Goal: Information Seeking & Learning: Learn about a topic

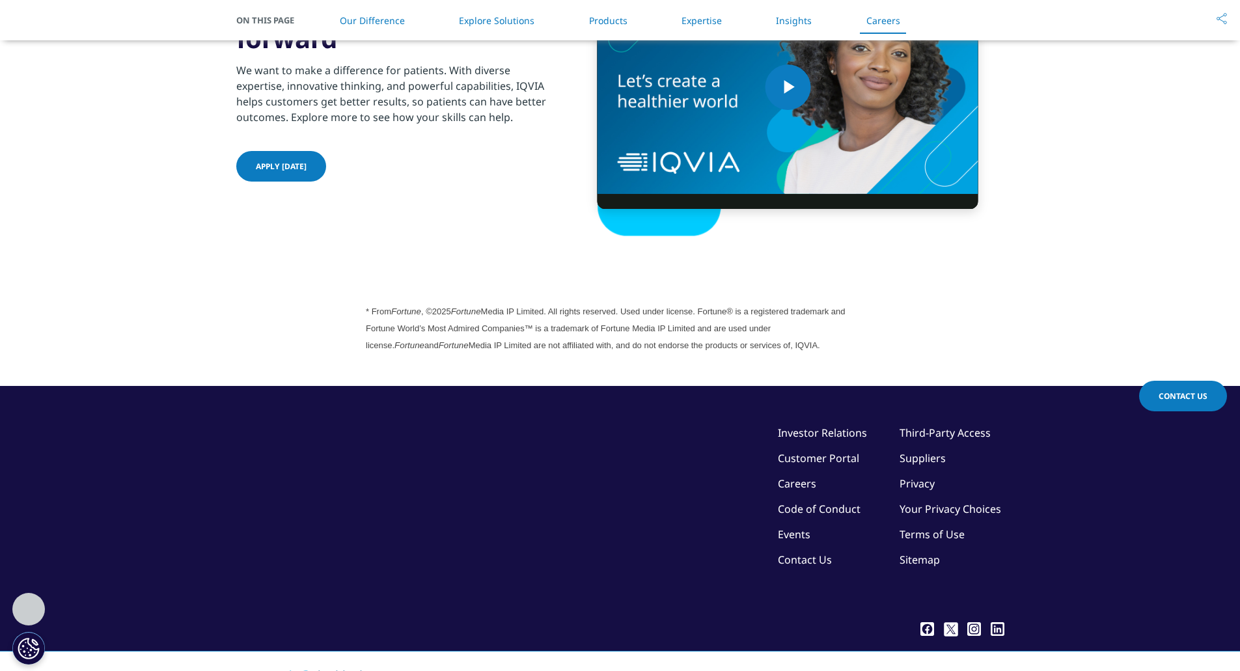
scroll to position [3548, 0]
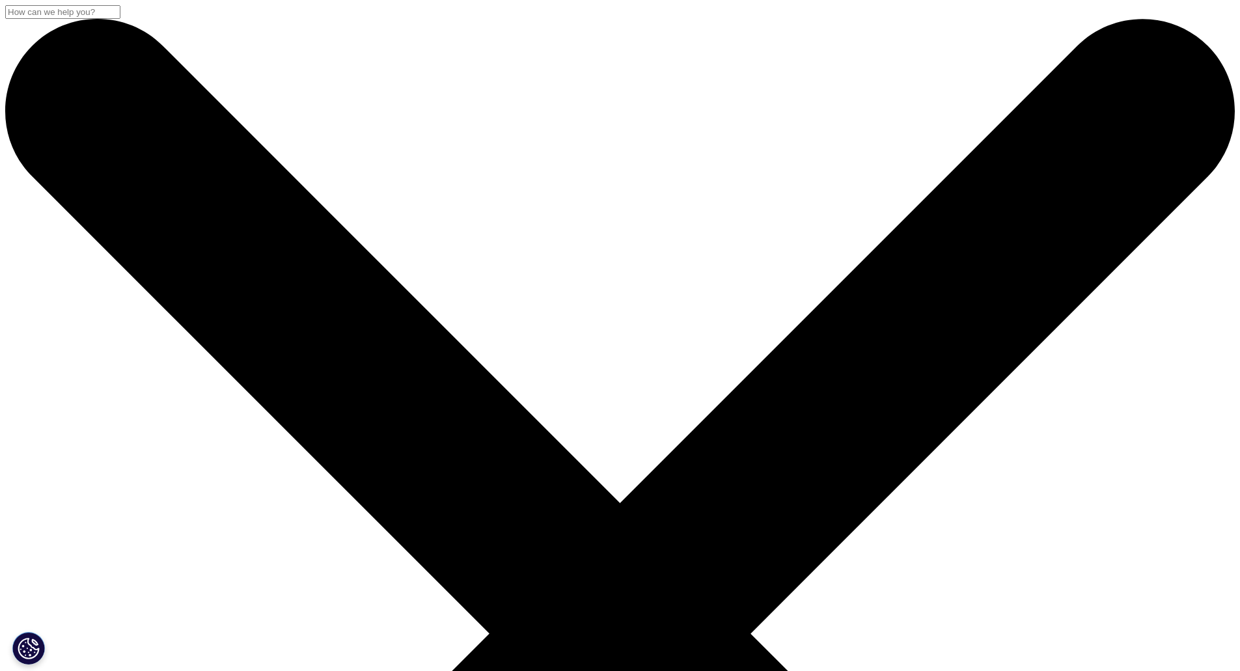
type input "czech"
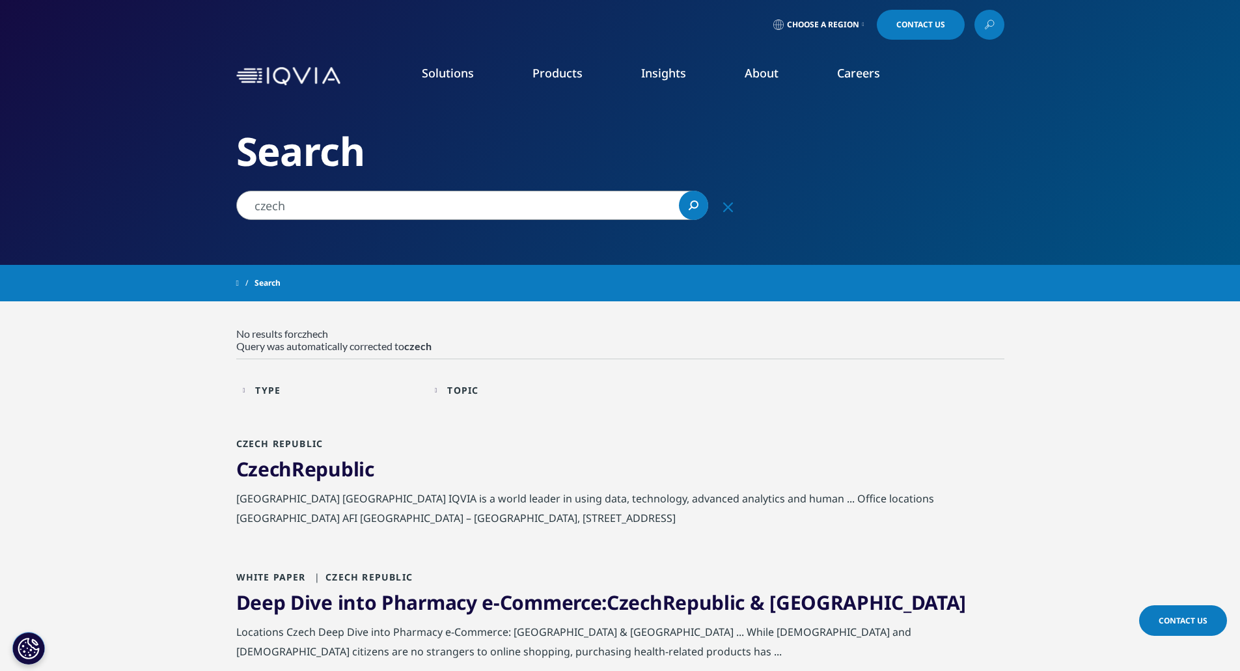
click at [947, 239] on link "LEARN MORE" at bounding box center [978, 233] width 122 height 11
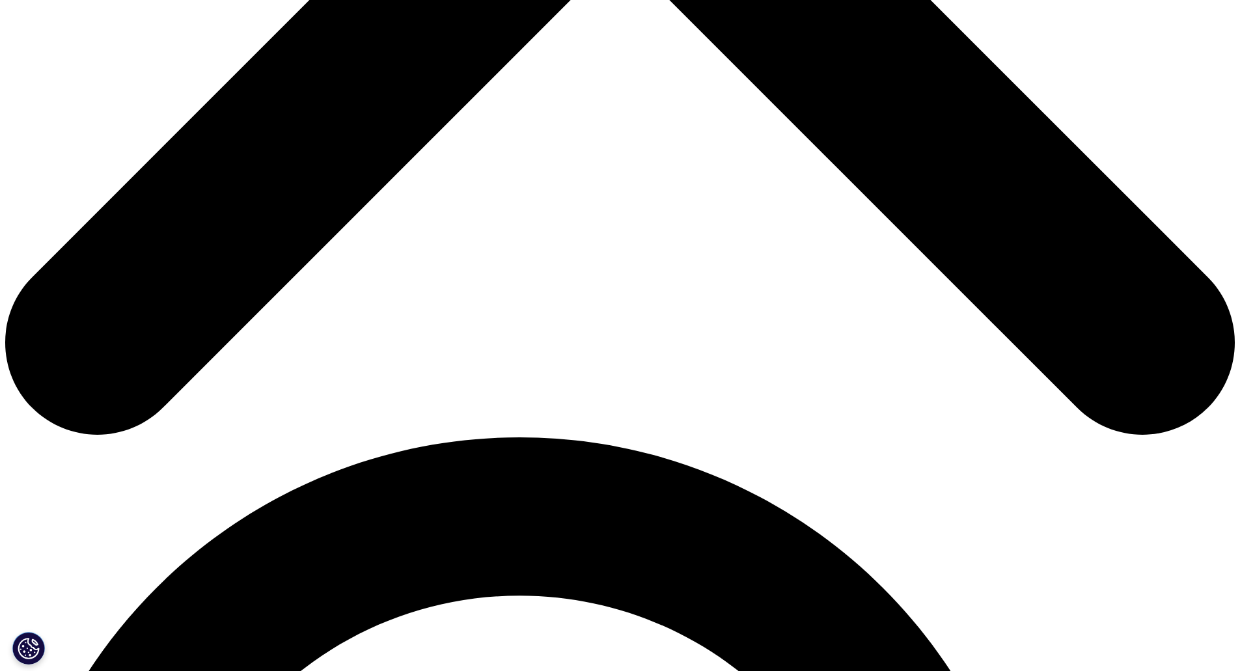
scroll to position [746, 0]
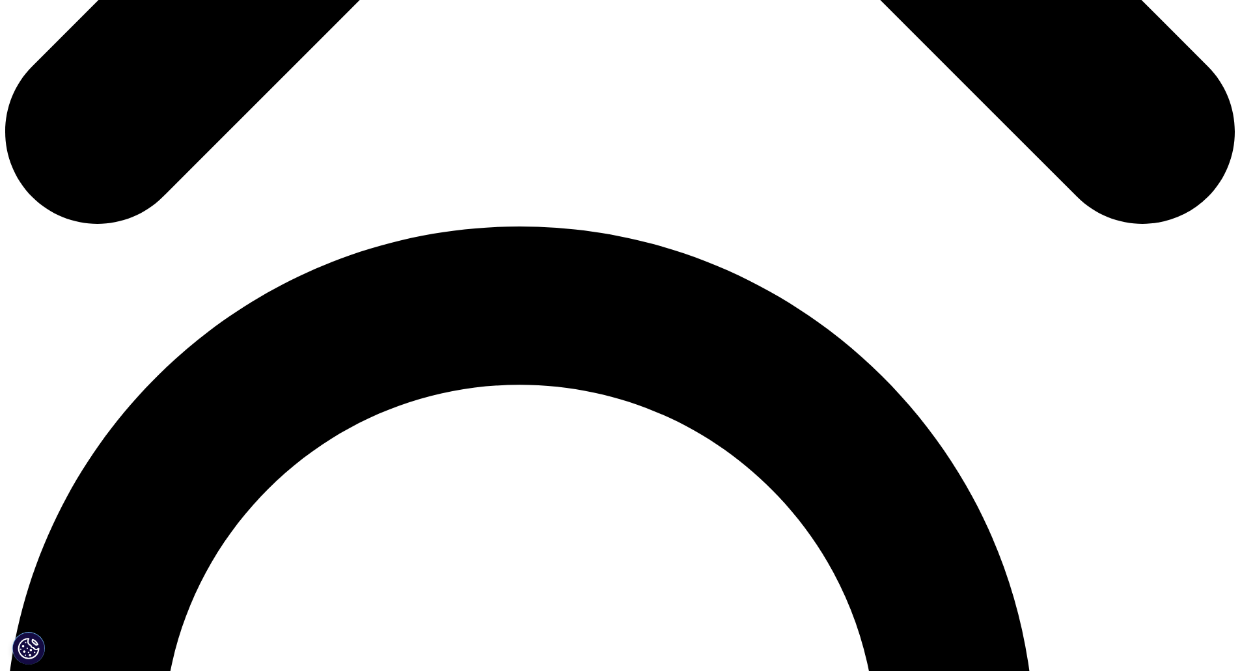
scroll to position [1160, 0]
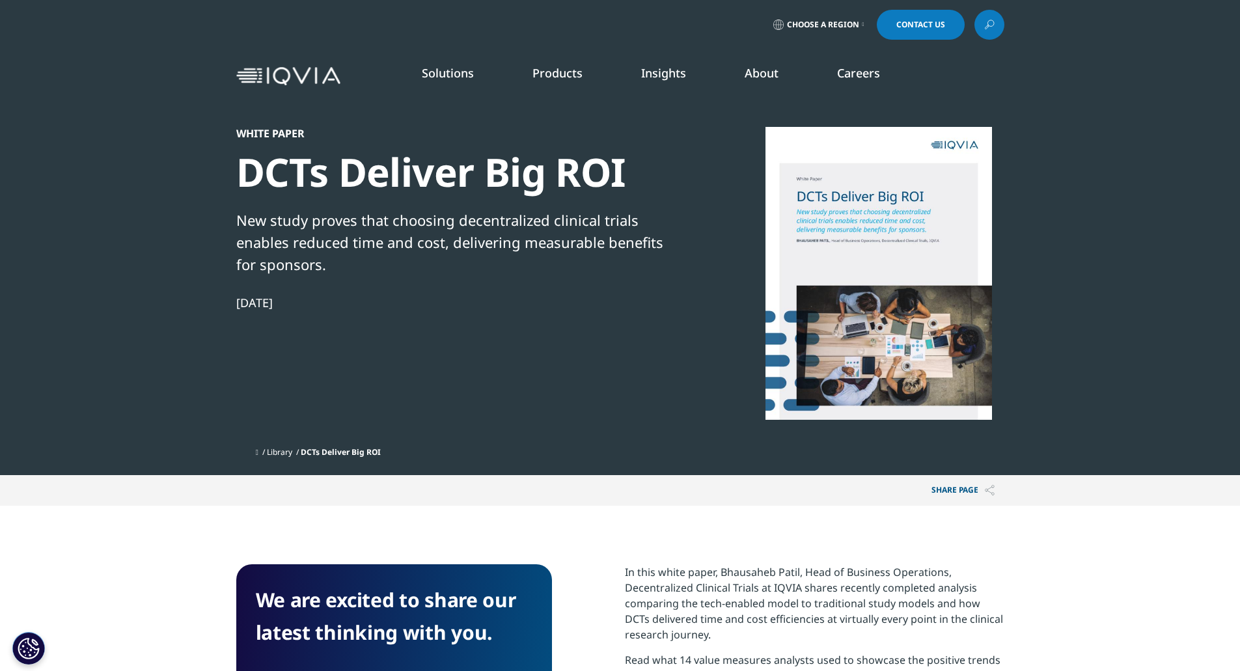
click at [169, 176] on link "IQVIA Connected Intelligence™" at bounding box center [144, 175] width 152 height 14
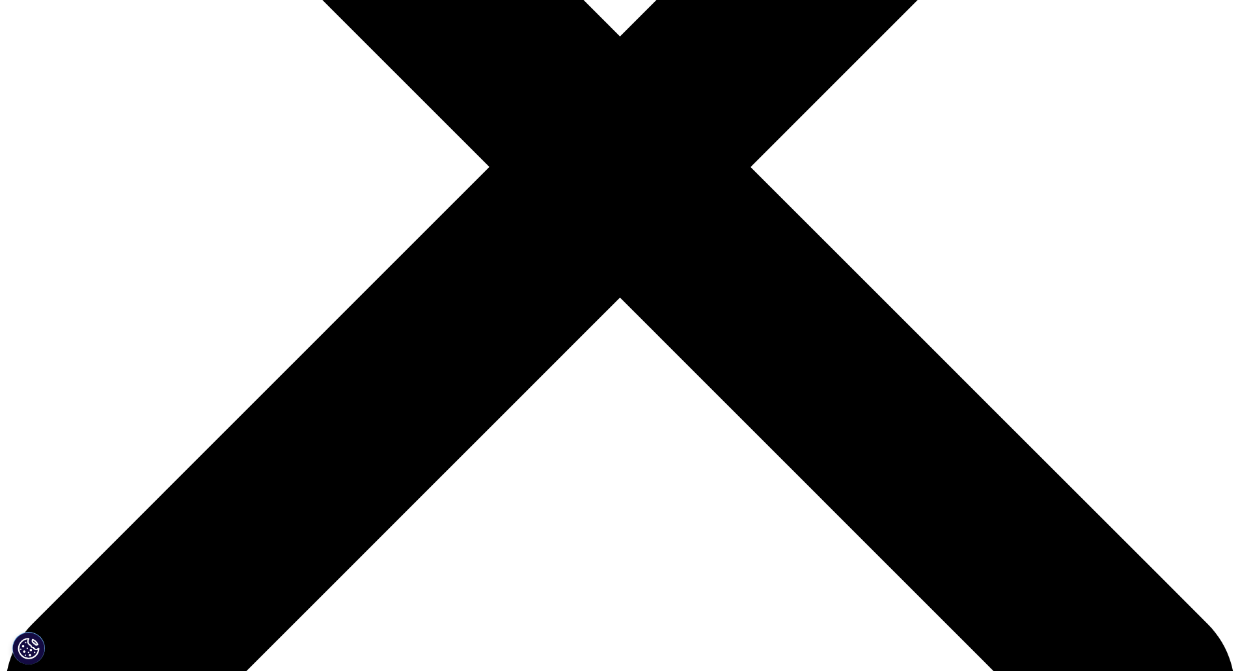
scroll to position [466, 0]
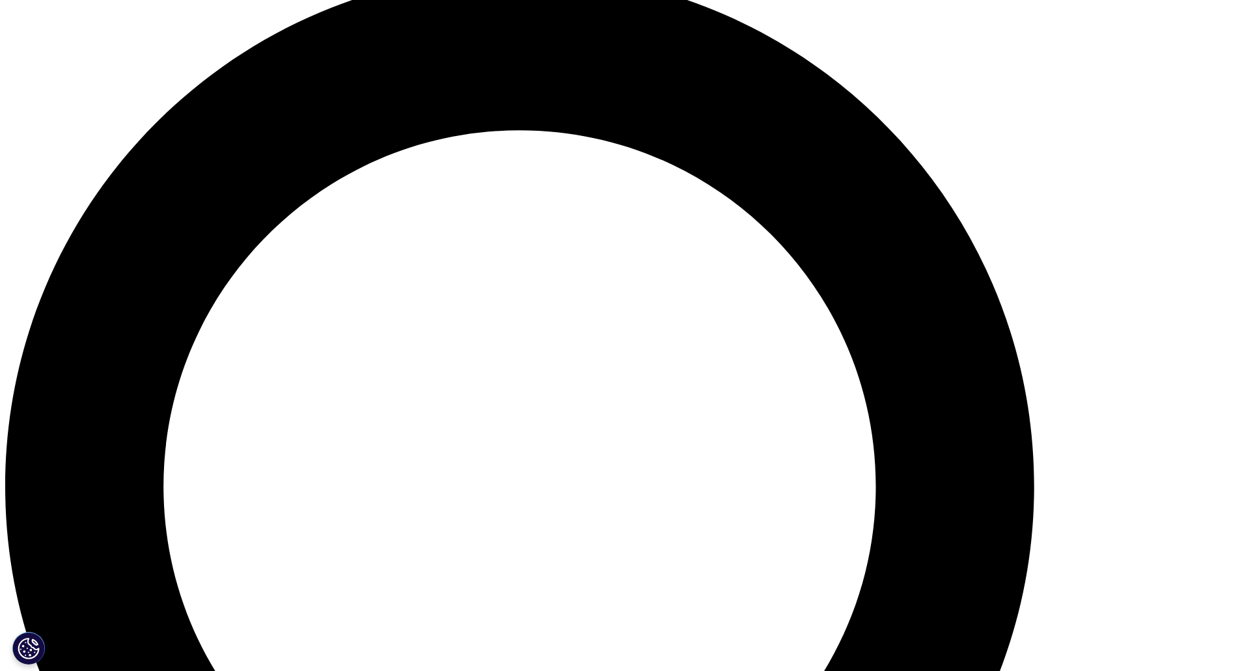
scroll to position [1275, 0]
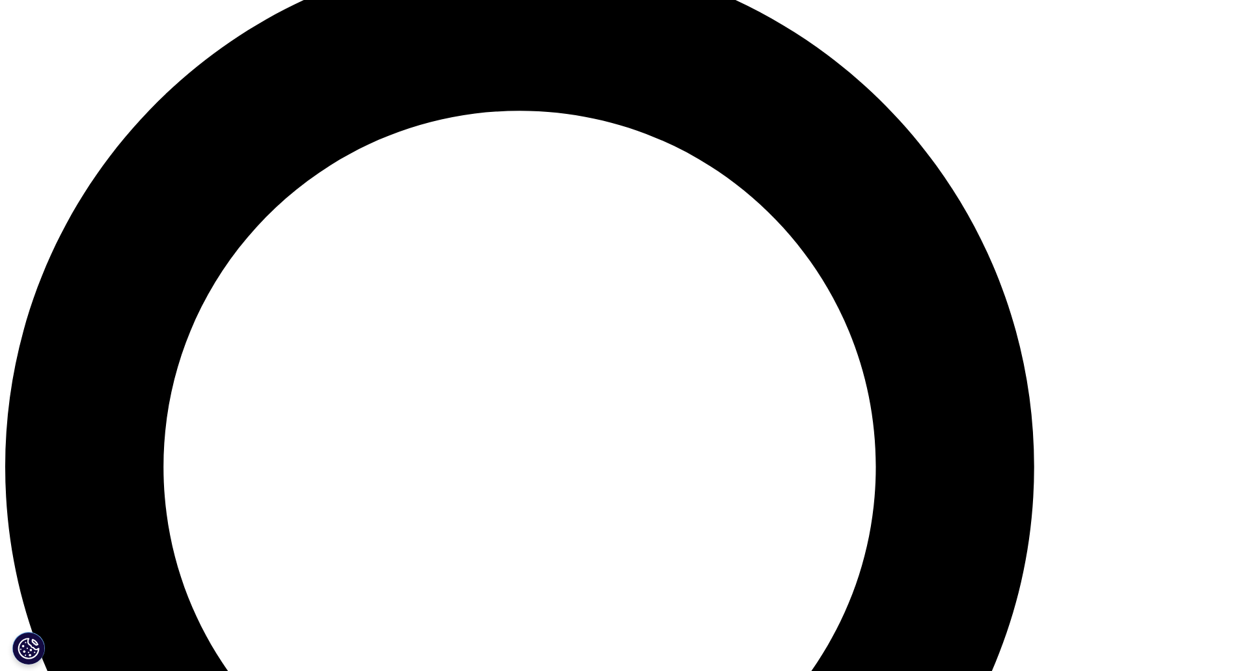
scroll to position [1303, 0]
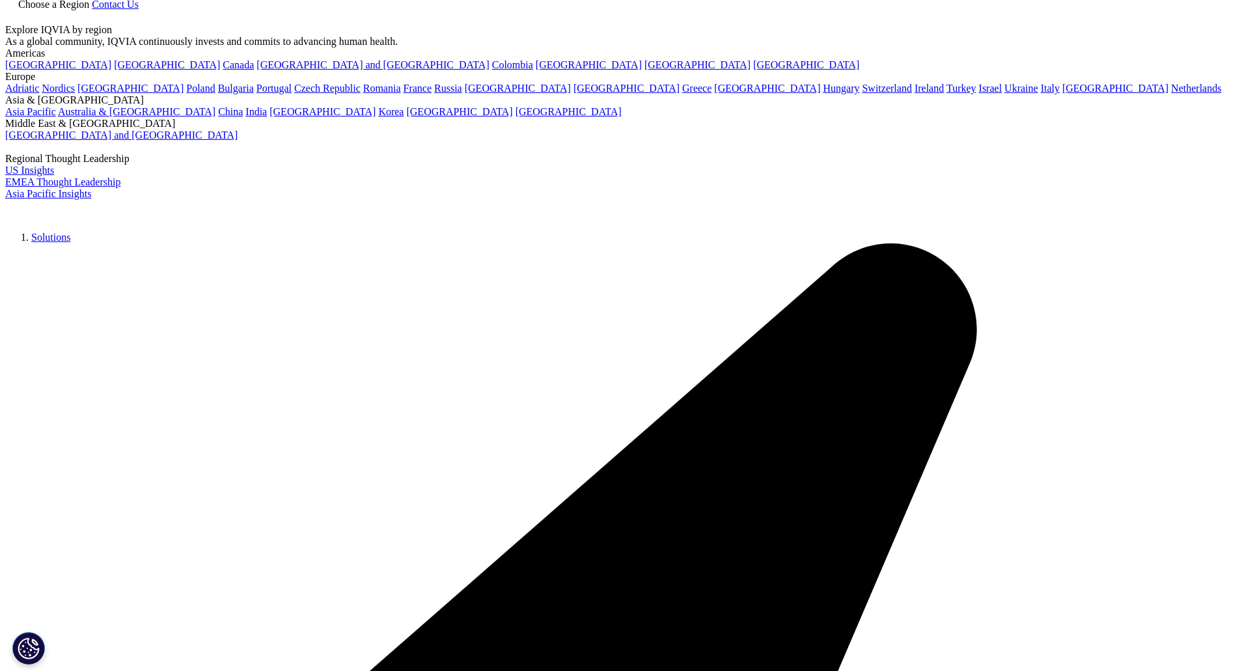
scroll to position [195, 0]
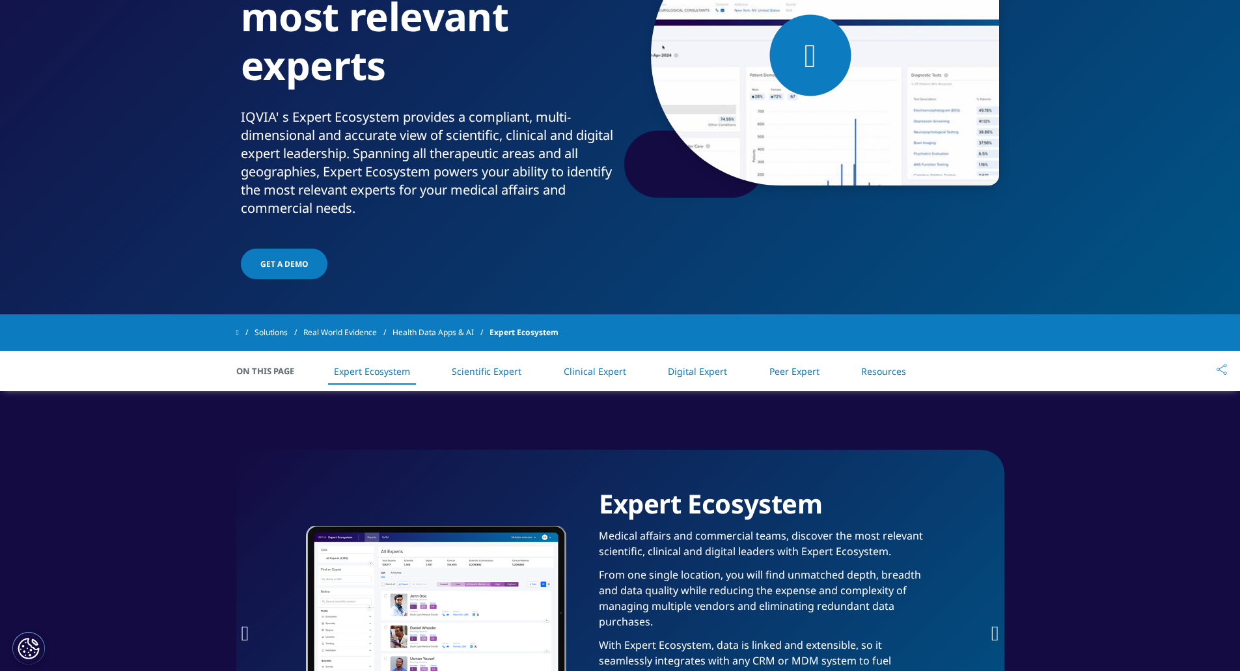
click at [750, 137] on link "Market Access Insights" at bounding box center [842, 137] width 225 height 14
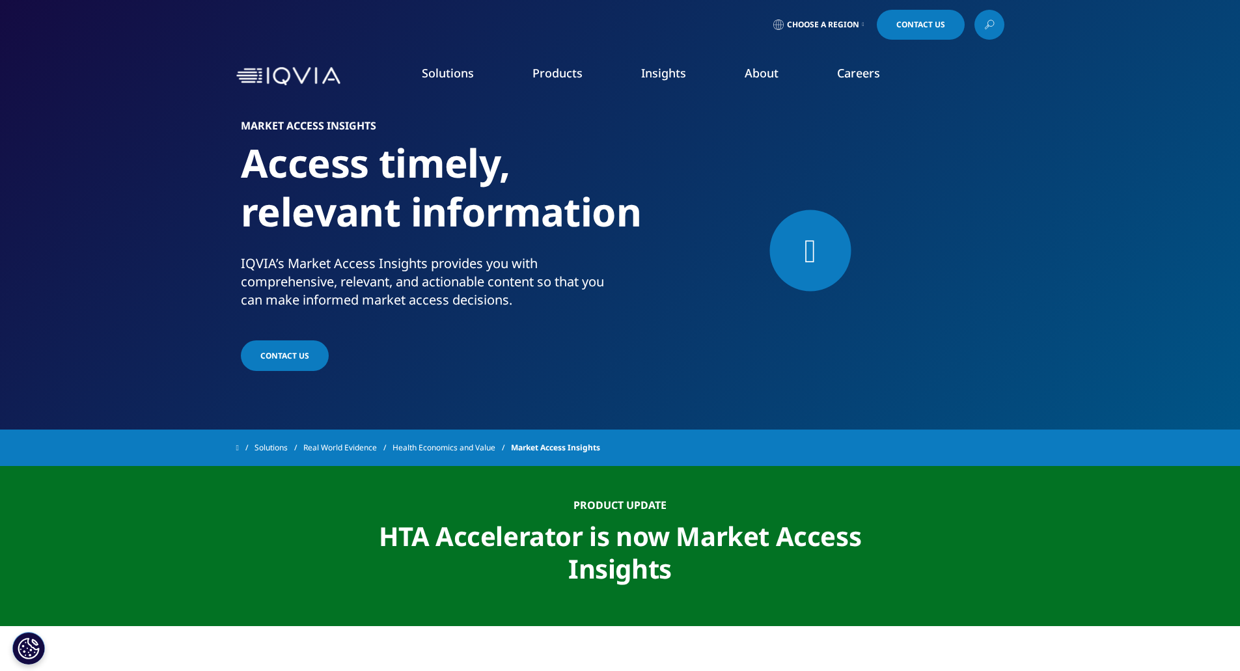
click at [988, 26] on icon at bounding box center [988, 26] width 1 height 1
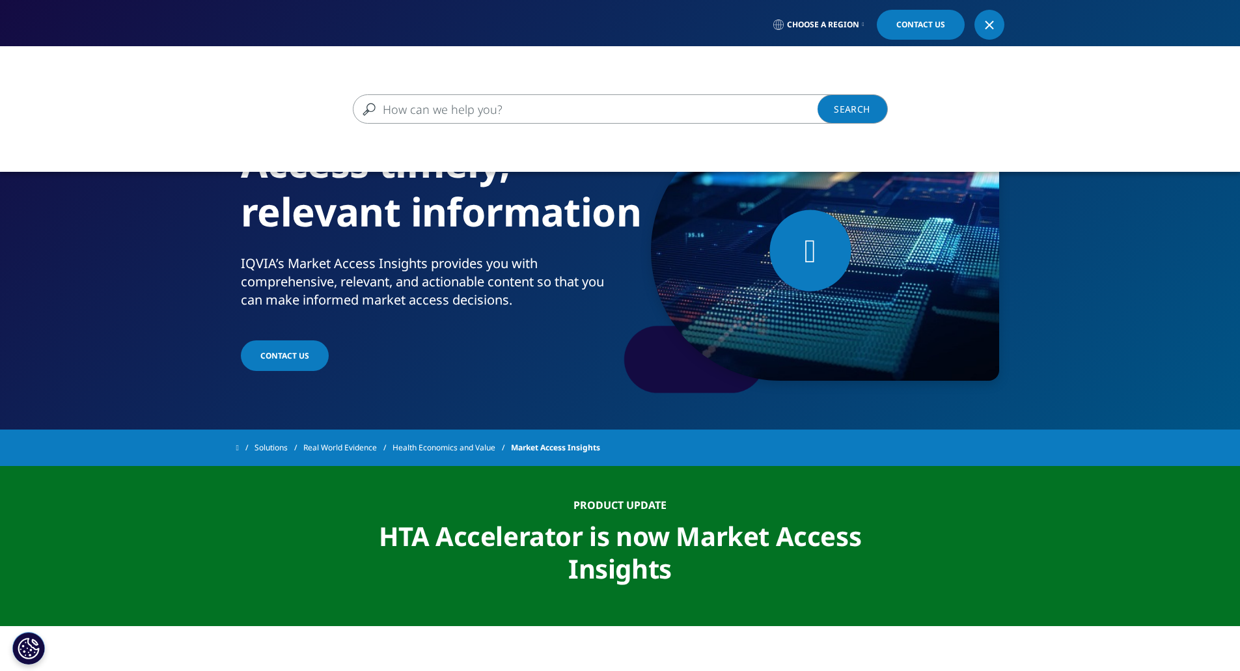
click at [450, 113] on input "Search" at bounding box center [601, 108] width 497 height 29
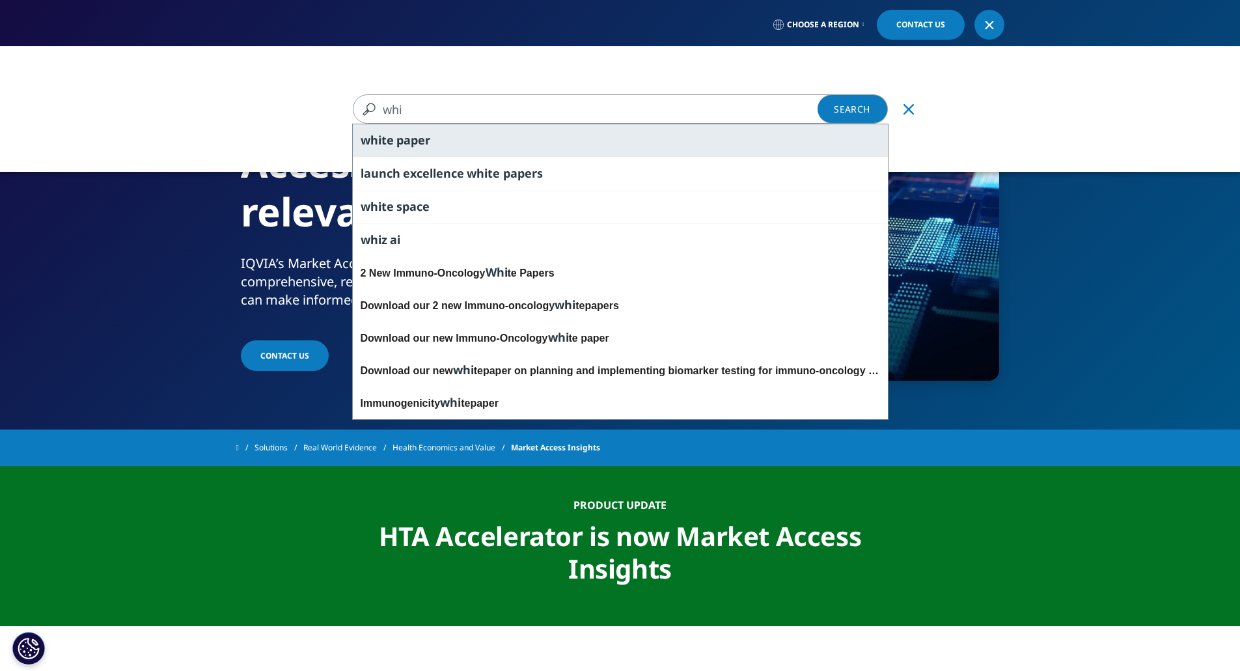
type input "whi"
click at [415, 144] on span "paper" at bounding box center [413, 140] width 34 height 16
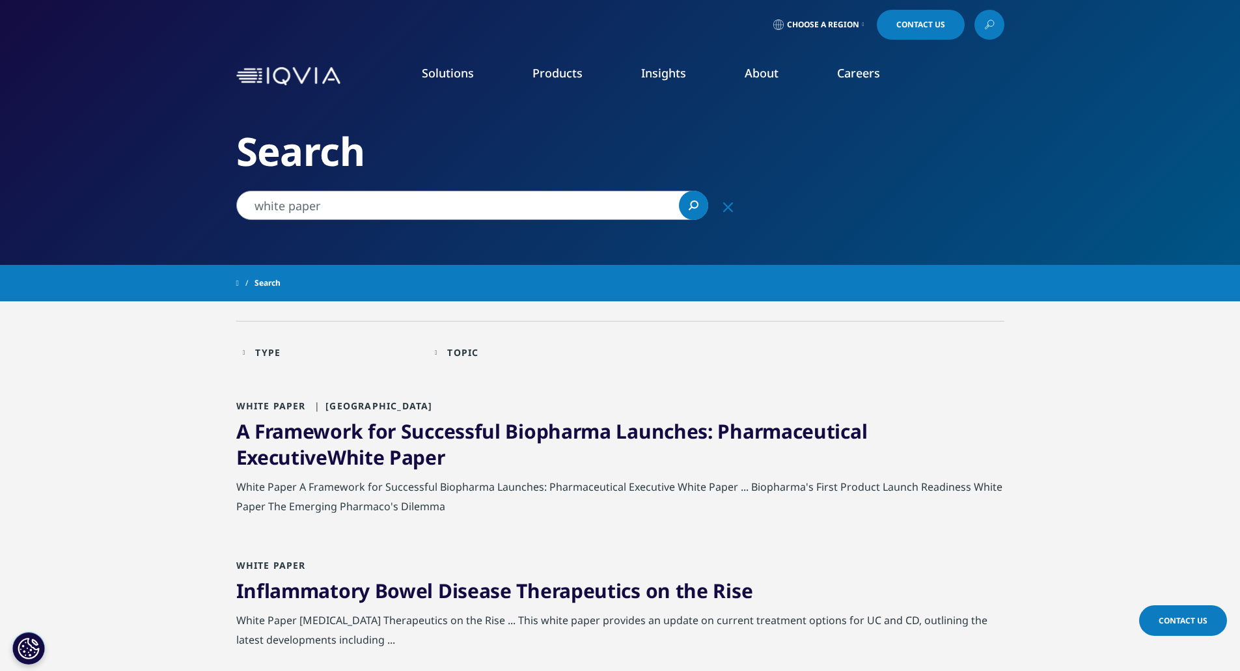
click at [587, 445] on div "A Framework for Successful Biopharma Launches: Pharmaceutical Executive White P…" at bounding box center [620, 448] width 768 height 59
click at [594, 439] on link "A Framework for Successful Biopharma Launches: Pharmaceutical Executive White P…" at bounding box center [551, 444] width 631 height 53
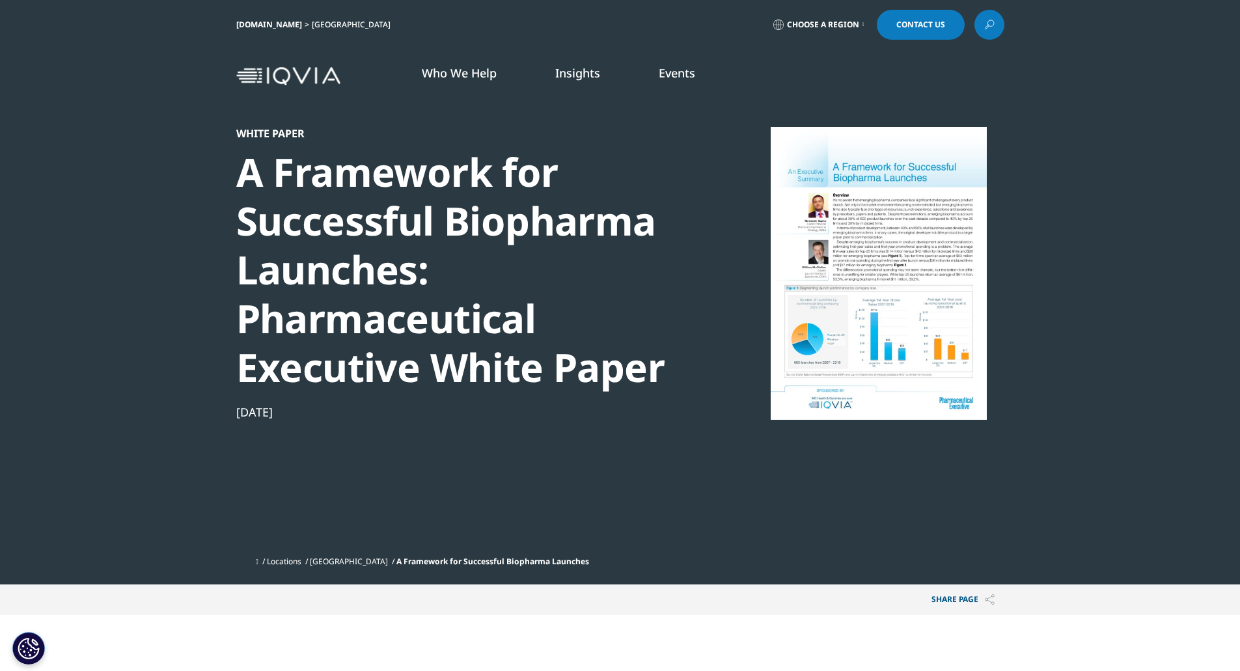
scroll to position [504, 768]
click at [396, 222] on link "DISCOVER INSIGHTS" at bounding box center [442, 222] width 258 height 11
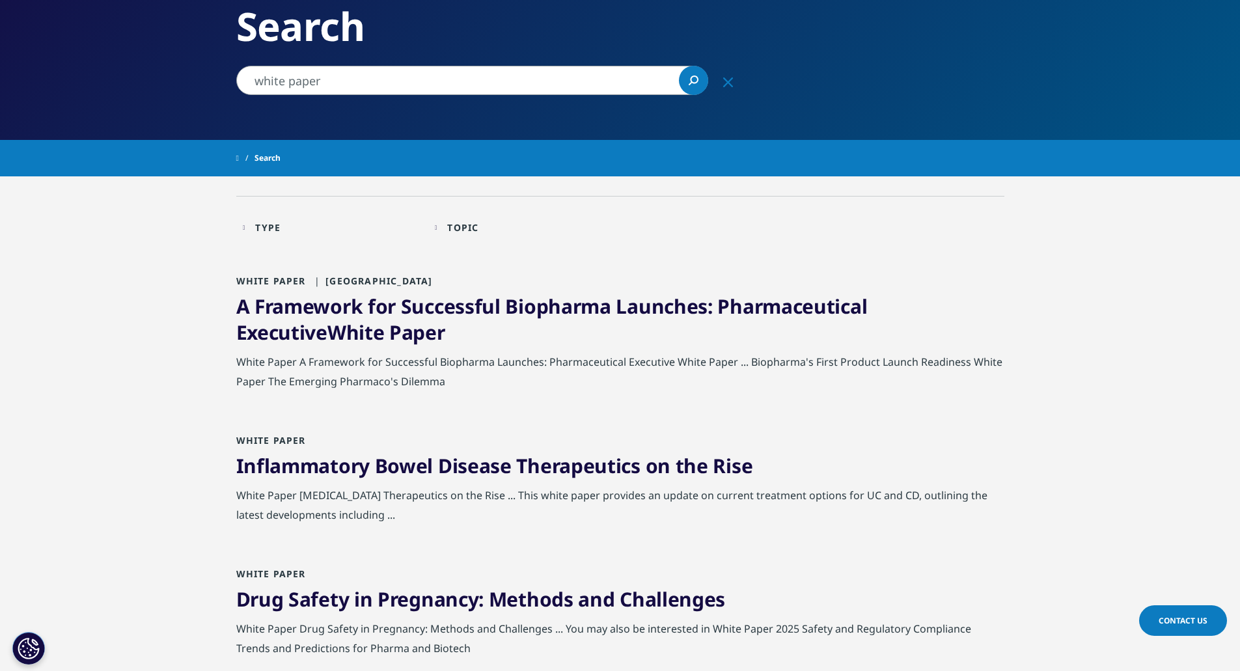
scroll to position [130, 0]
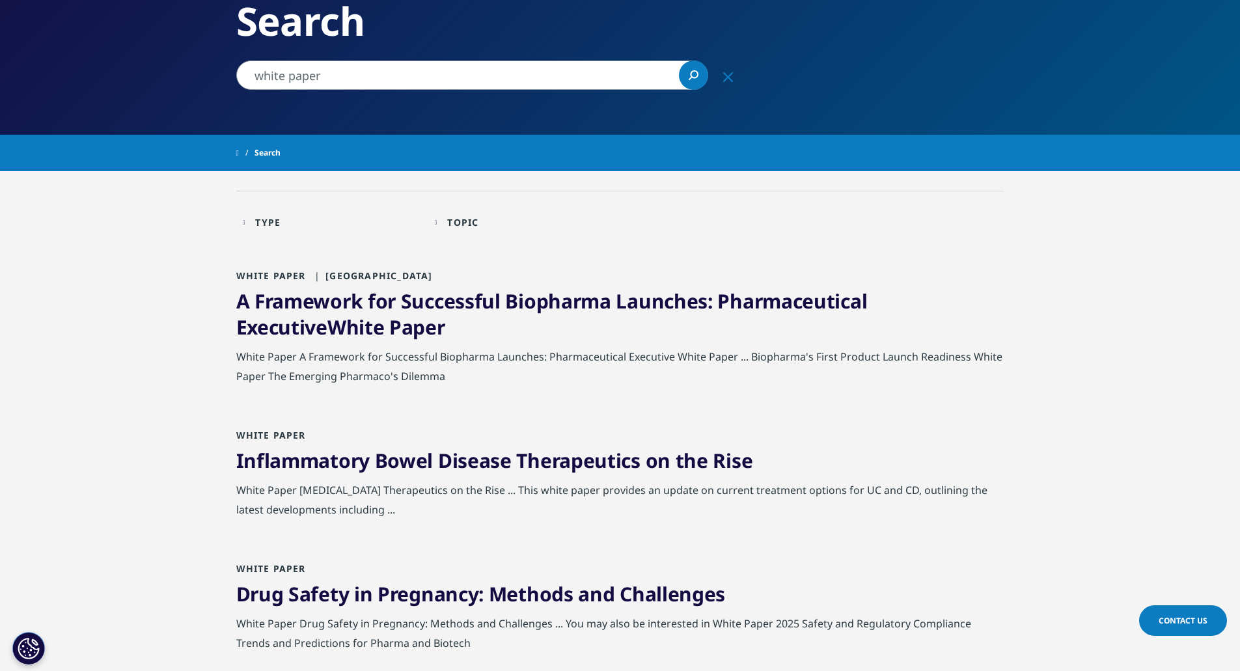
click at [478, 466] on link "Inflammatory Bowel Disease Therapeutics on the Rise" at bounding box center [494, 460] width 517 height 27
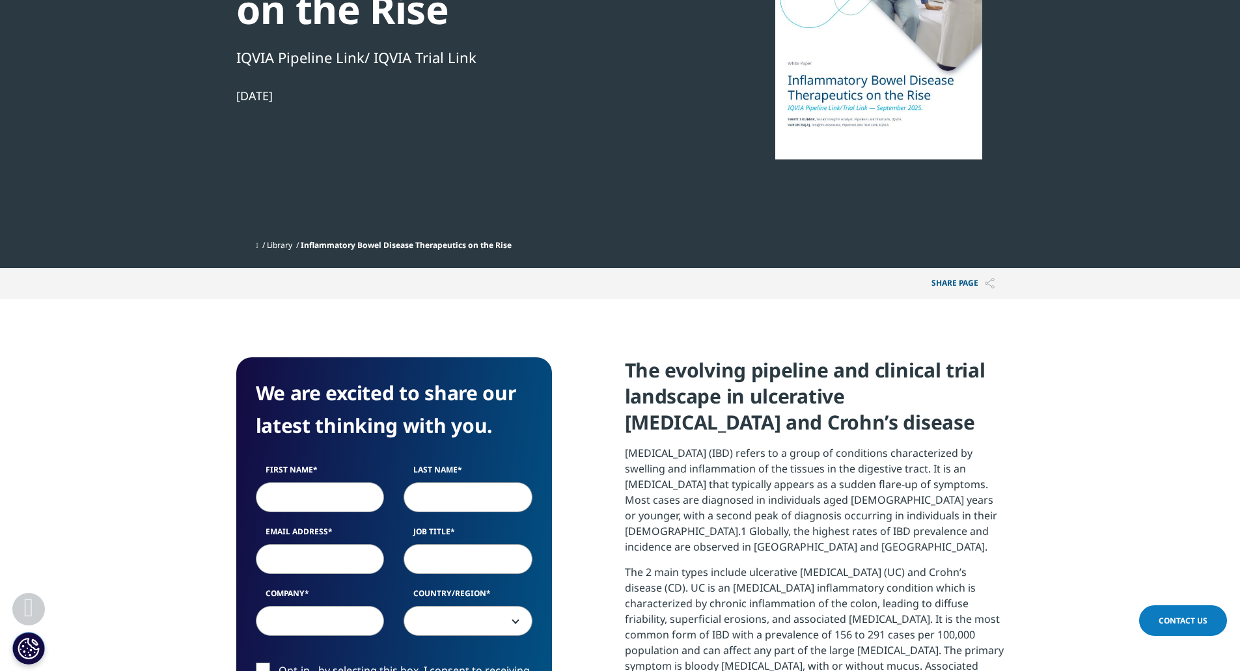
scroll to position [325, 0]
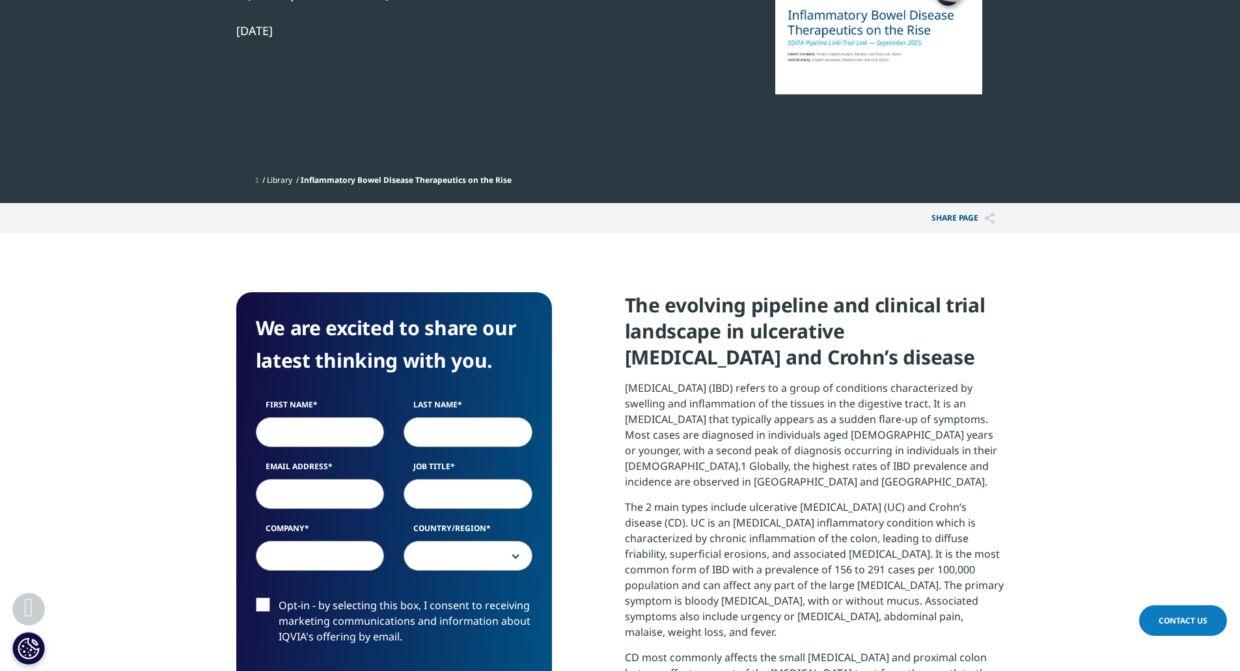
click at [286, 182] on link "Library" at bounding box center [279, 179] width 25 height 11
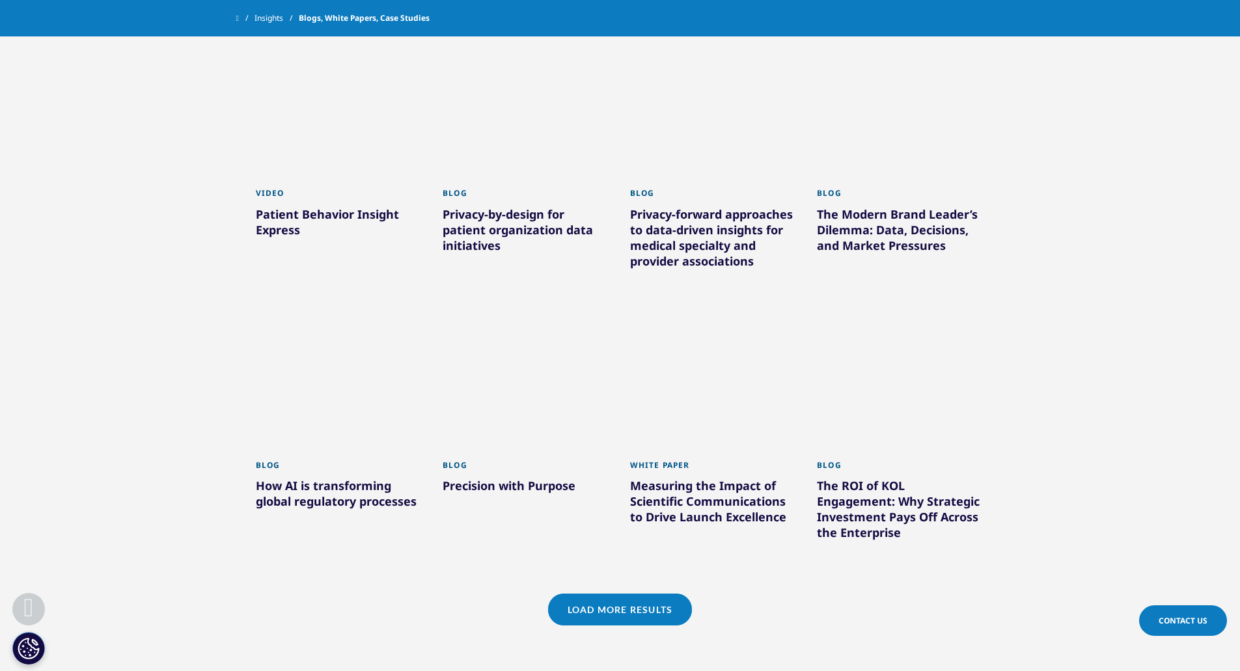
scroll to position [911, 0]
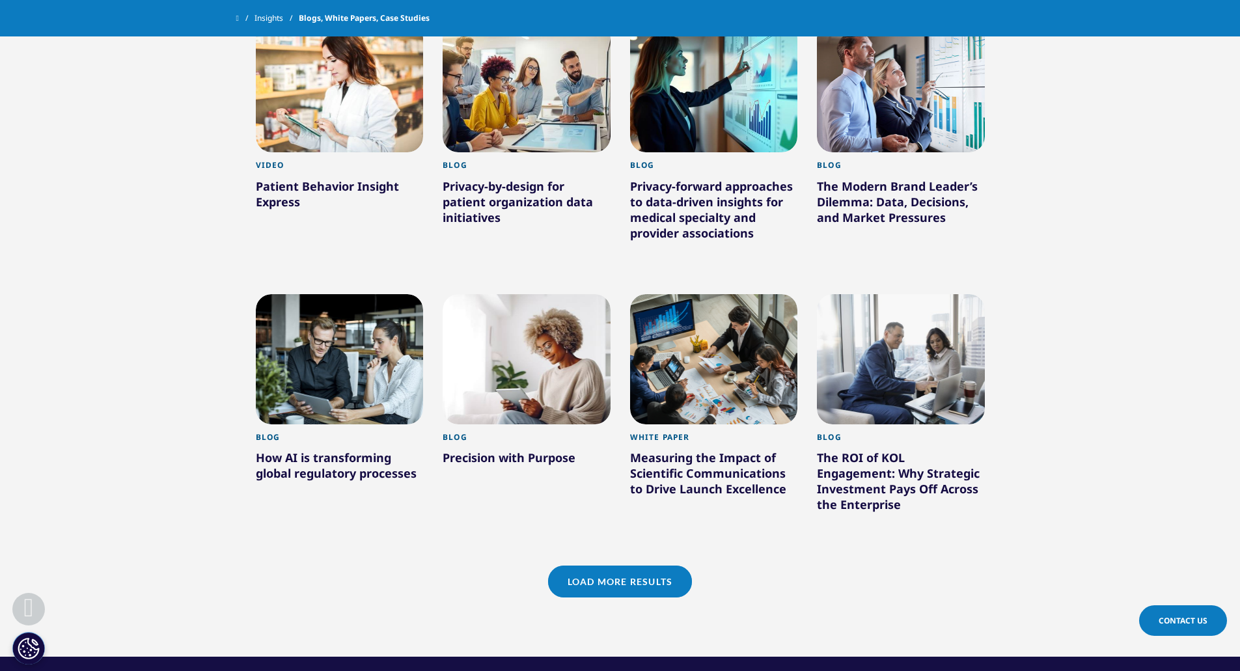
click at [600, 568] on link "Load More Results" at bounding box center [620, 582] width 144 height 32
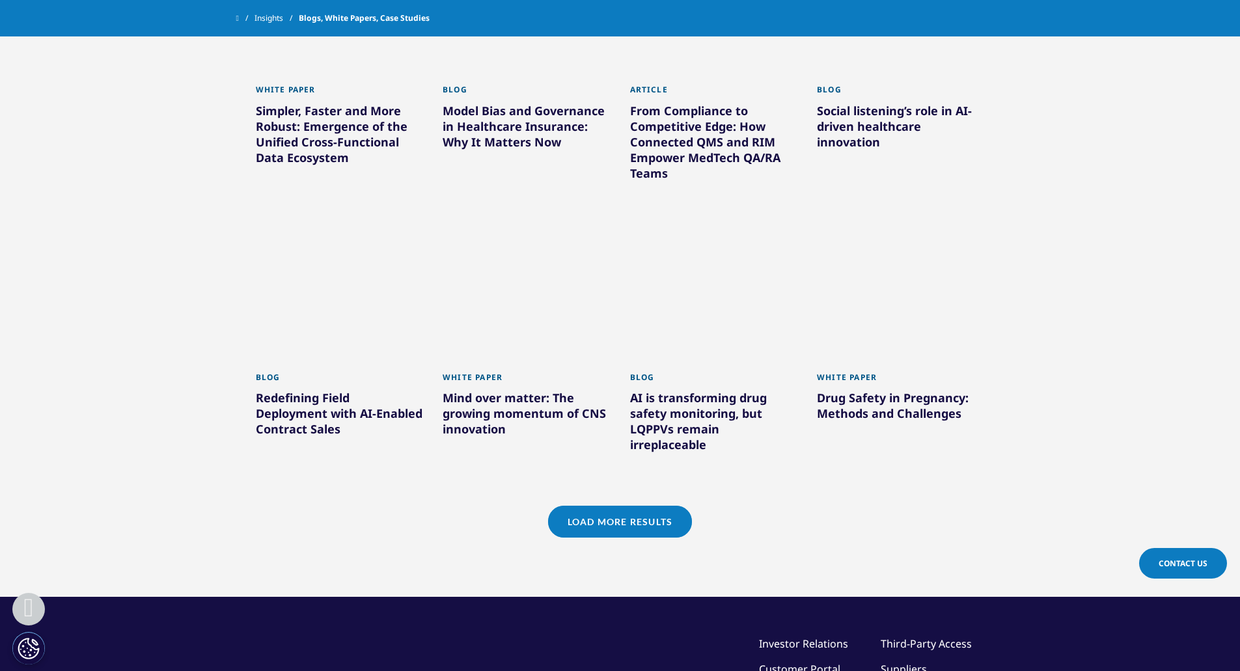
scroll to position [1823, 0]
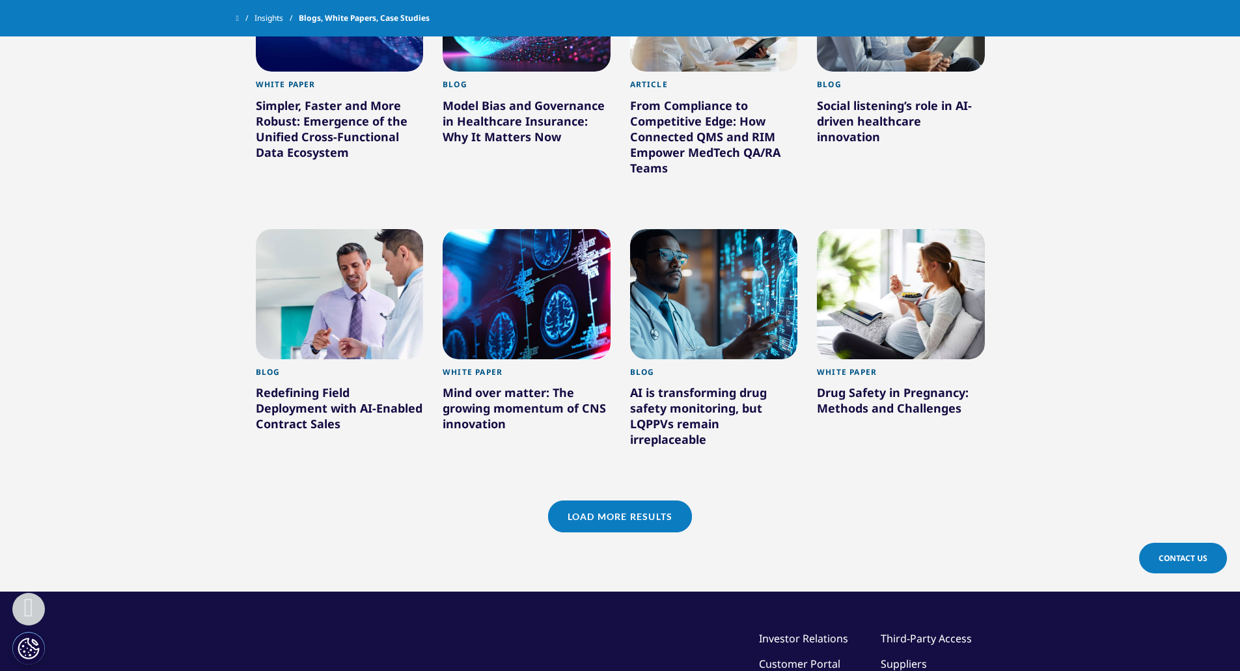
click at [631, 501] on link "Load More Results" at bounding box center [620, 517] width 144 height 32
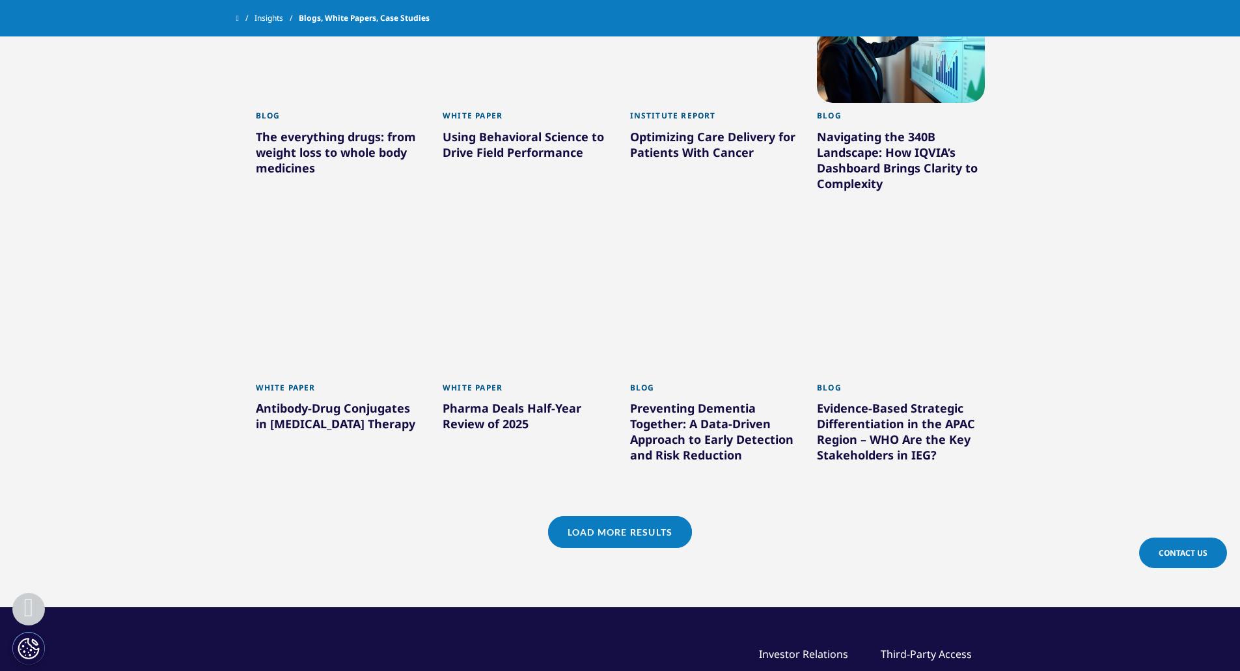
scroll to position [2669, 0]
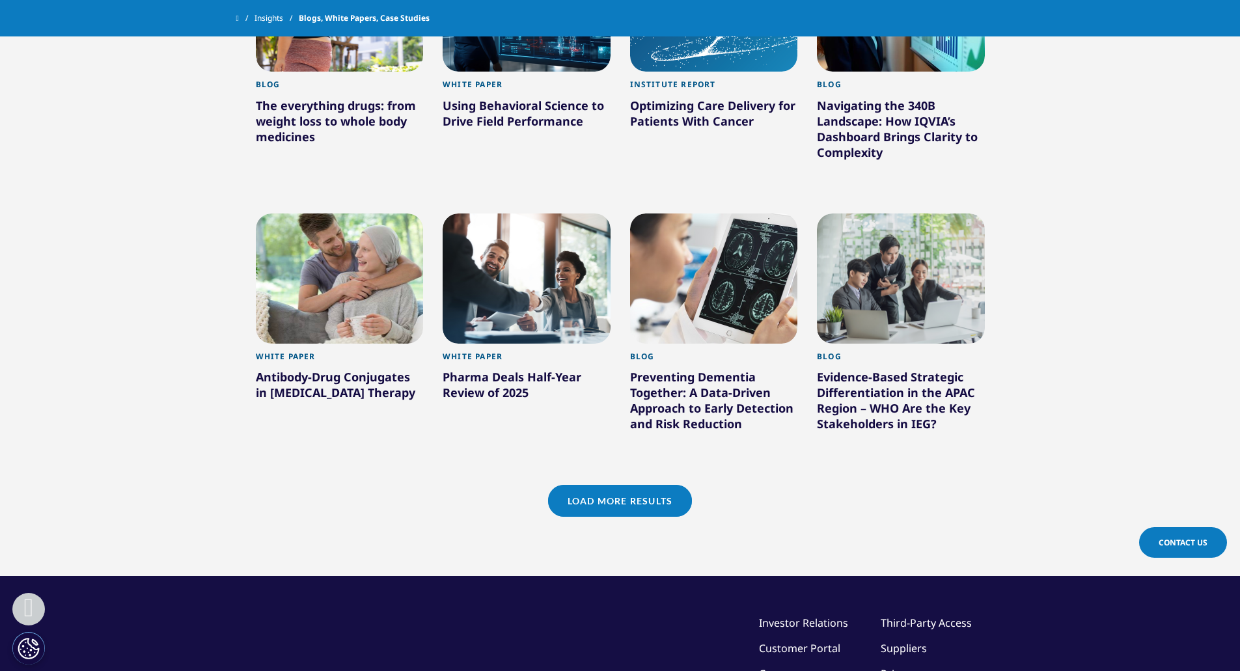
click at [499, 369] on div "Pharma Deals Half-Year Review of 2025" at bounding box center [527, 387] width 168 height 36
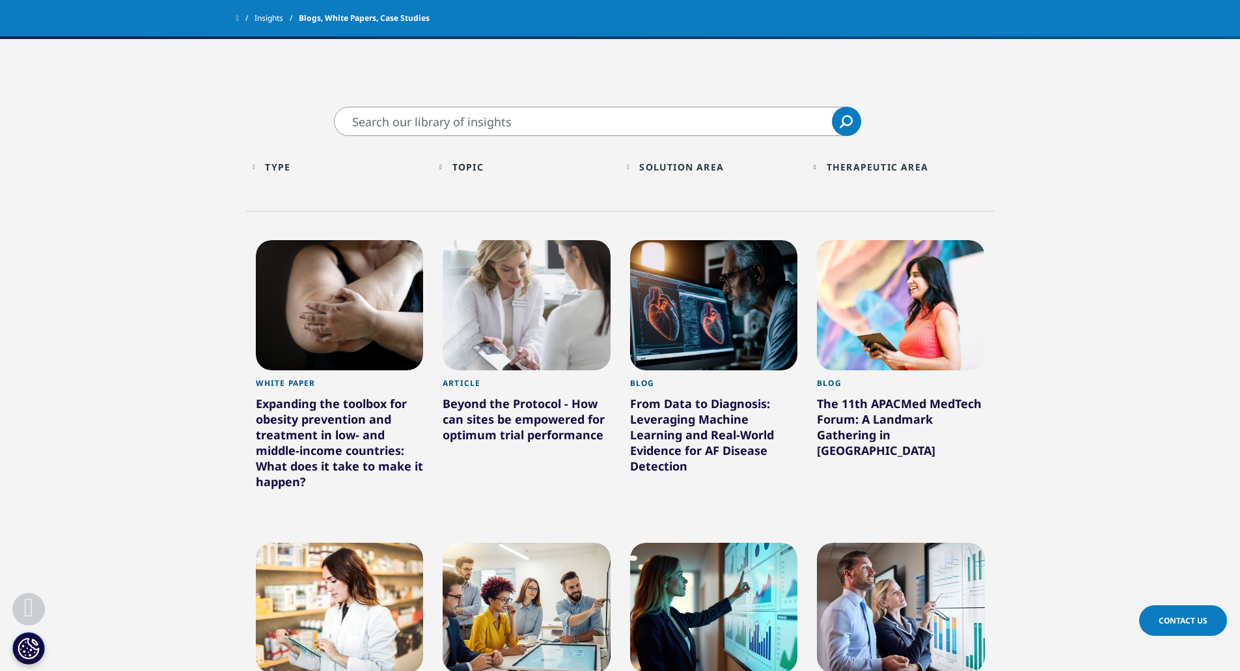
scroll to position [651, 0]
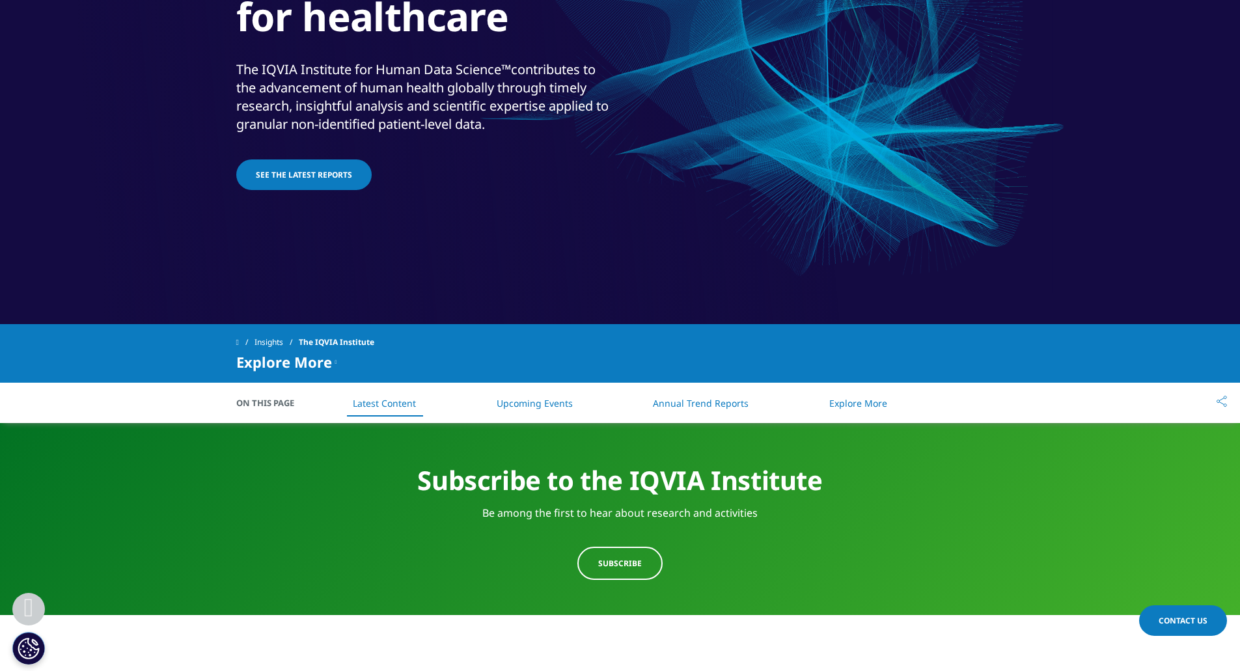
scroll to position [443, 0]
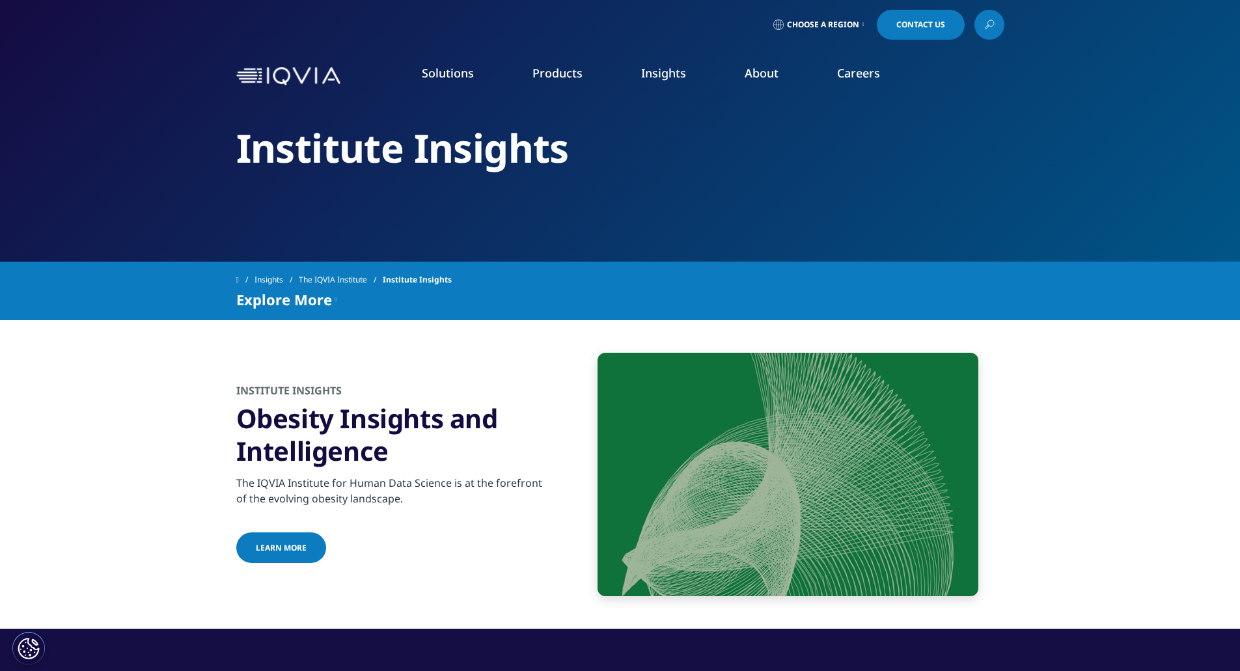
click at [342, 275] on link "The IQVIA Institute" at bounding box center [341, 279] width 84 height 23
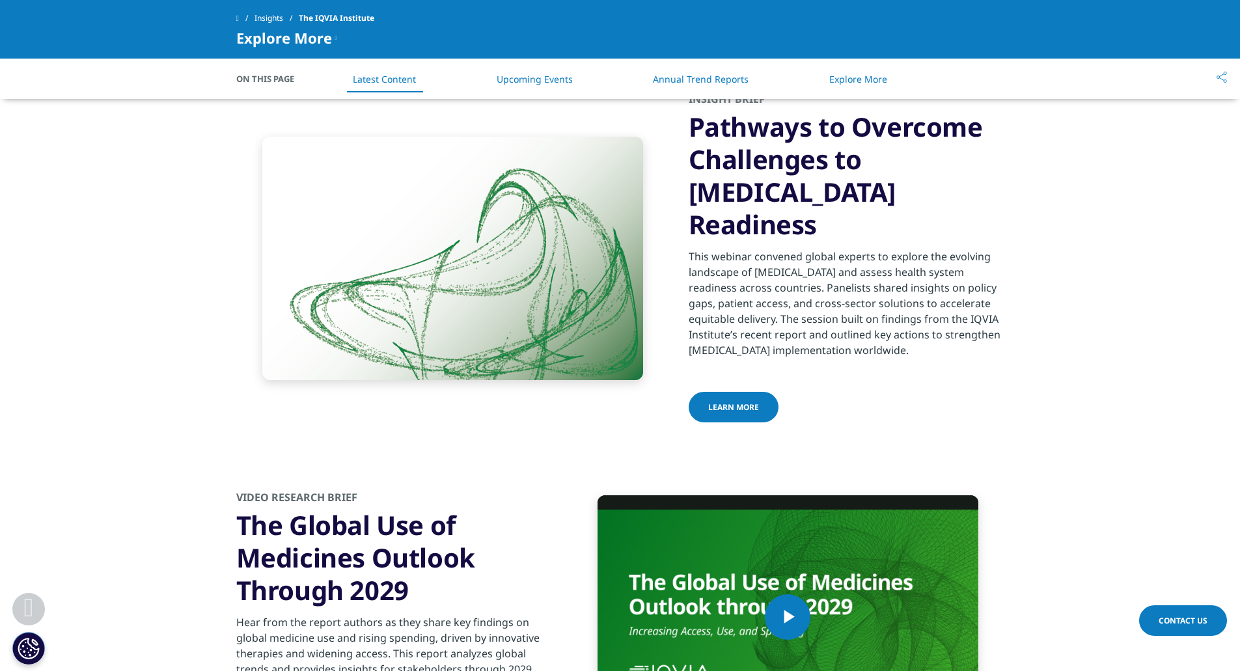
scroll to position [2148, 0]
